Goal: Find specific page/section: Find specific page/section

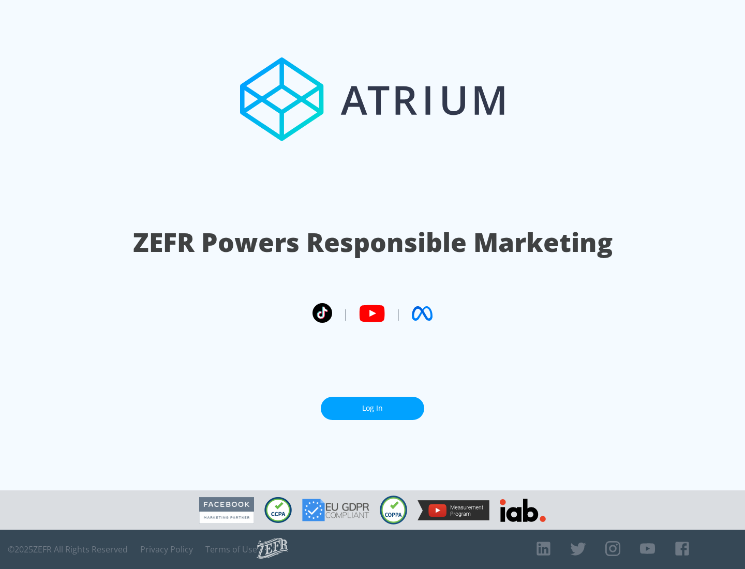
click at [373, 408] on link "Log In" at bounding box center [373, 408] width 104 height 23
